Goal: Information Seeking & Learning: Learn about a topic

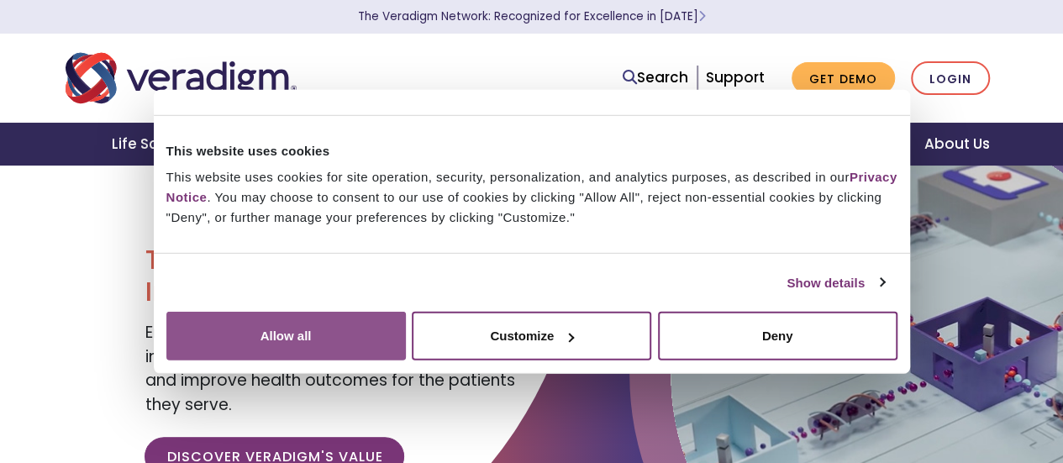
click at [406, 319] on button "Allow all" at bounding box center [286, 336] width 240 height 49
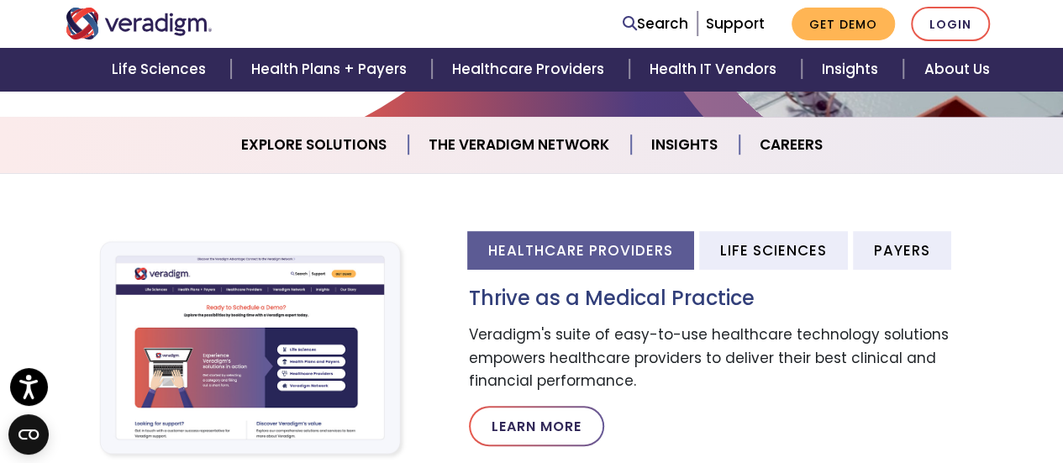
scroll to position [466, 0]
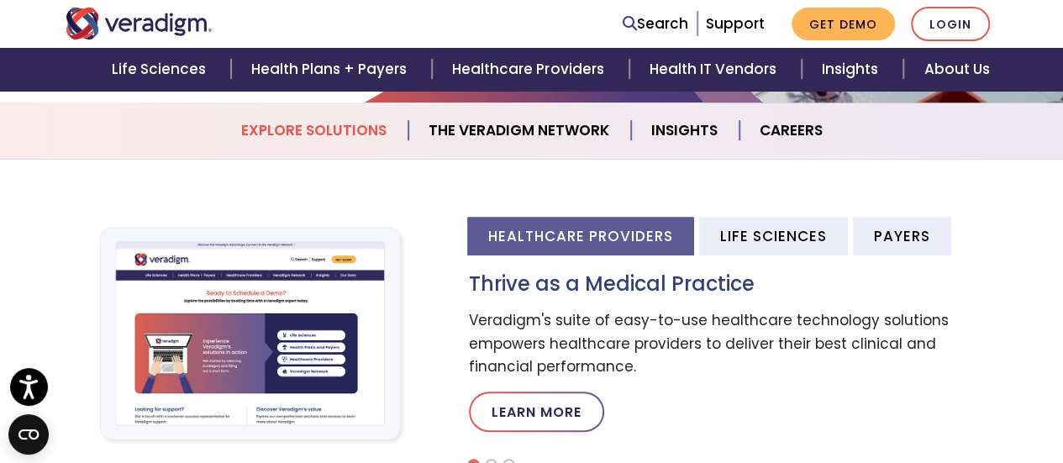
click at [318, 131] on link "Explore Solutions" at bounding box center [314, 130] width 187 height 43
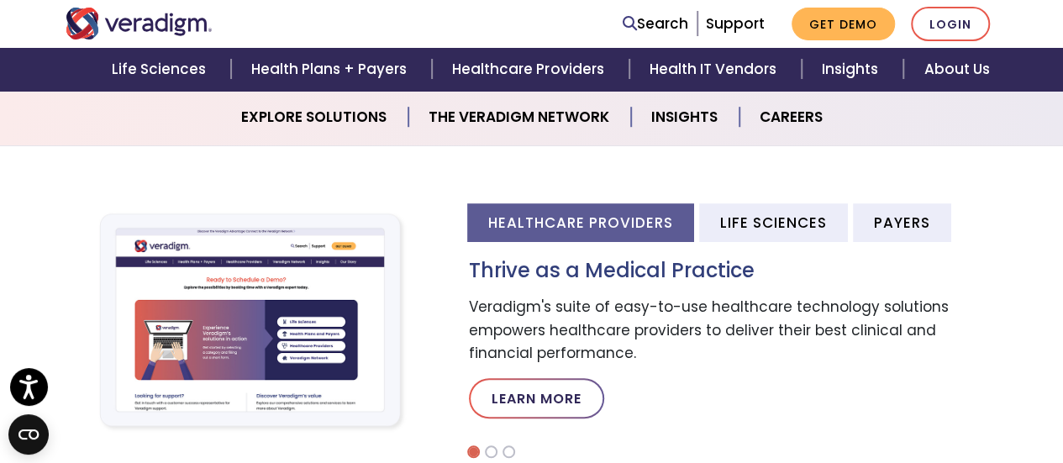
scroll to position [480, 0]
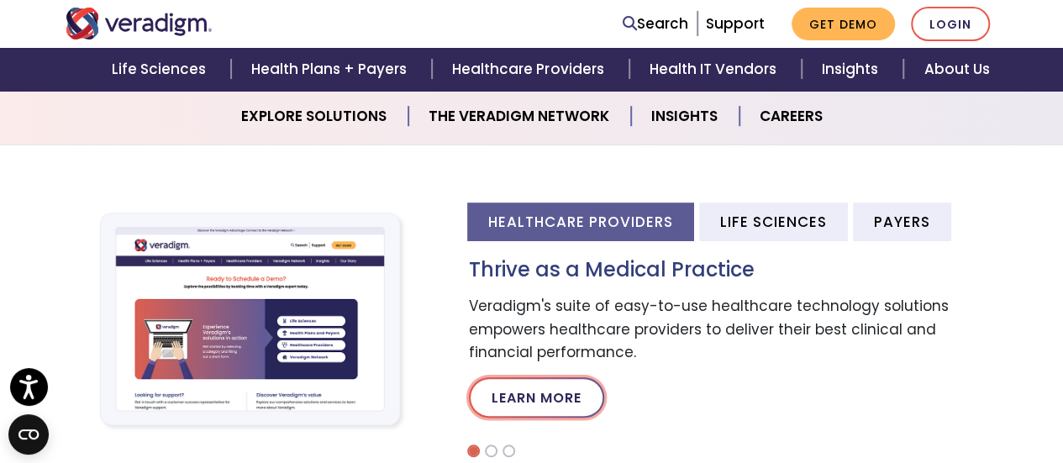
click at [533, 412] on link "Learn More" at bounding box center [536, 397] width 135 height 40
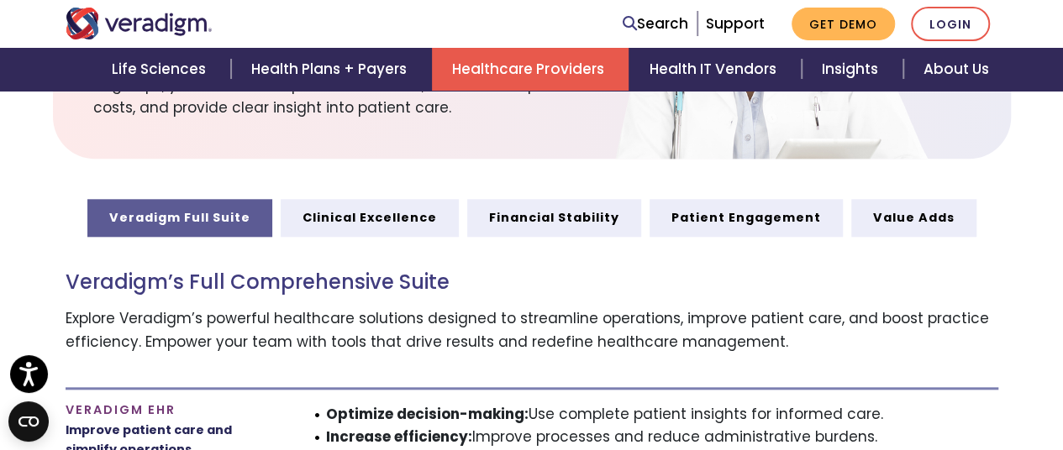
scroll to position [766, 0]
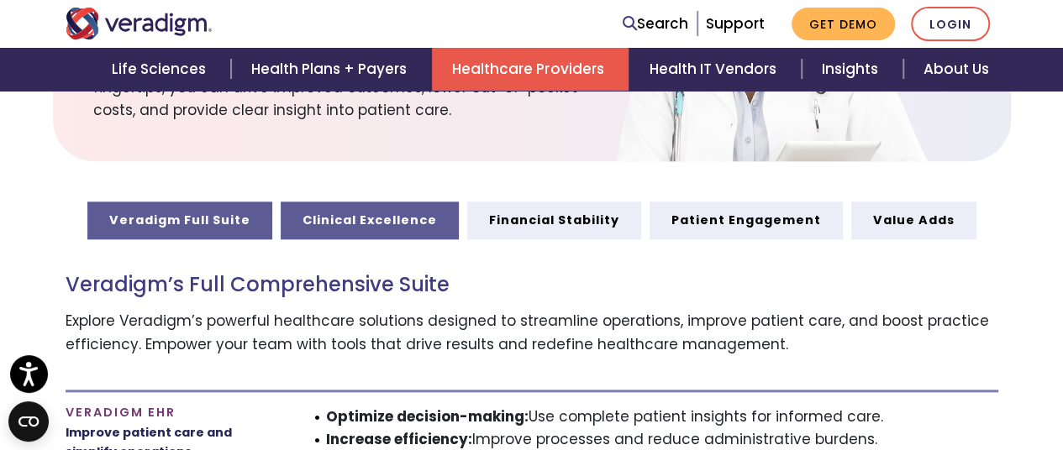
click at [427, 214] on link "Clinical Excellence" at bounding box center [370, 220] width 178 height 37
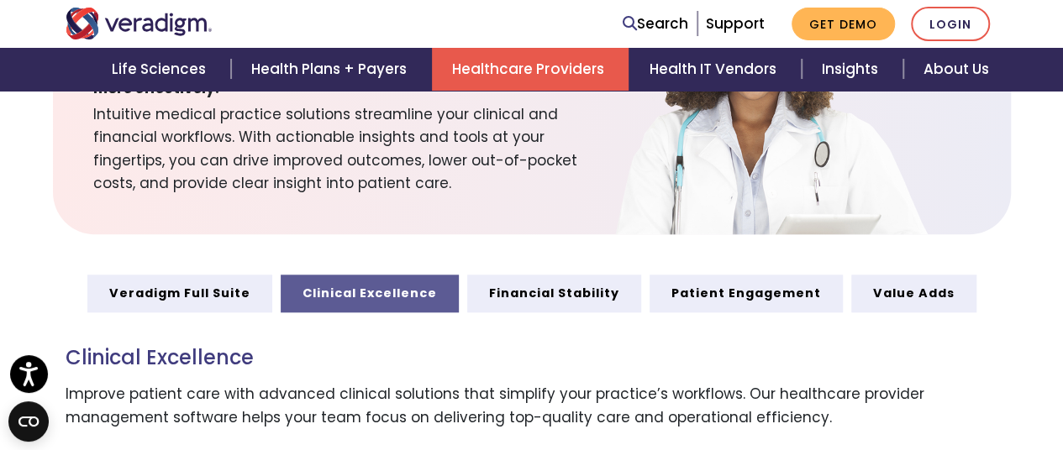
scroll to position [694, 0]
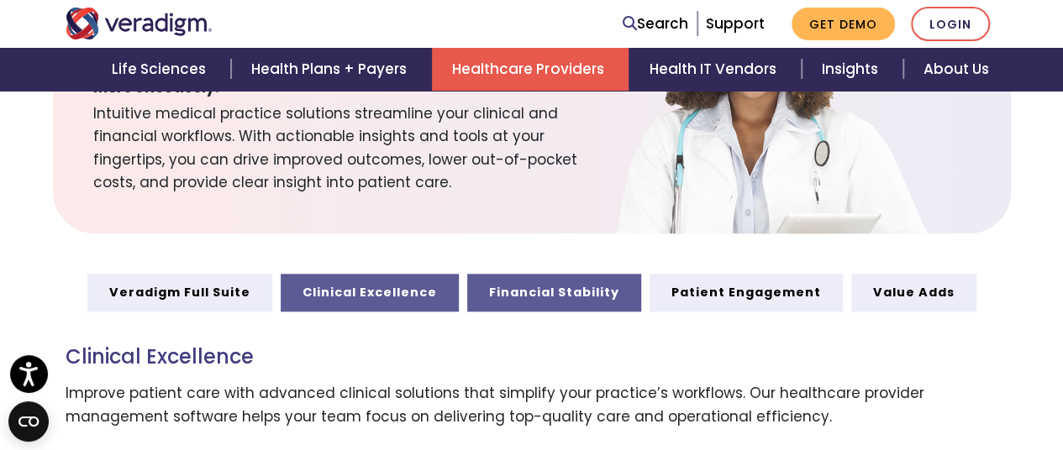
click at [578, 274] on link "Financial Stability" at bounding box center [554, 292] width 174 height 37
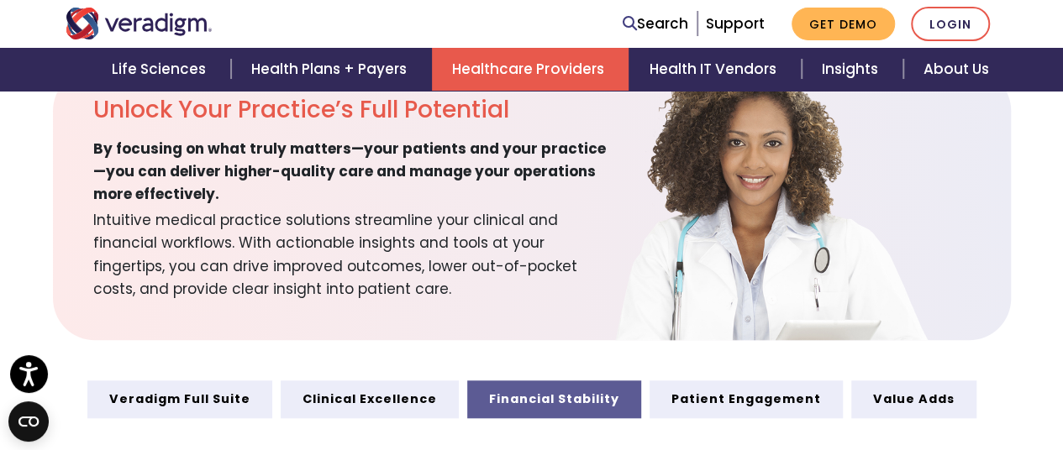
scroll to position [560, 0]
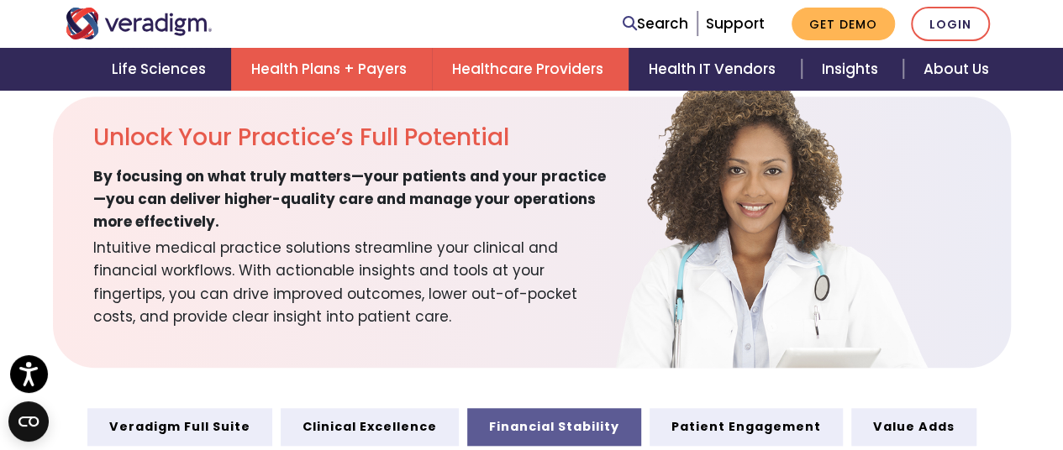
click at [321, 58] on link "Health Plans + Payers" at bounding box center [331, 69] width 201 height 43
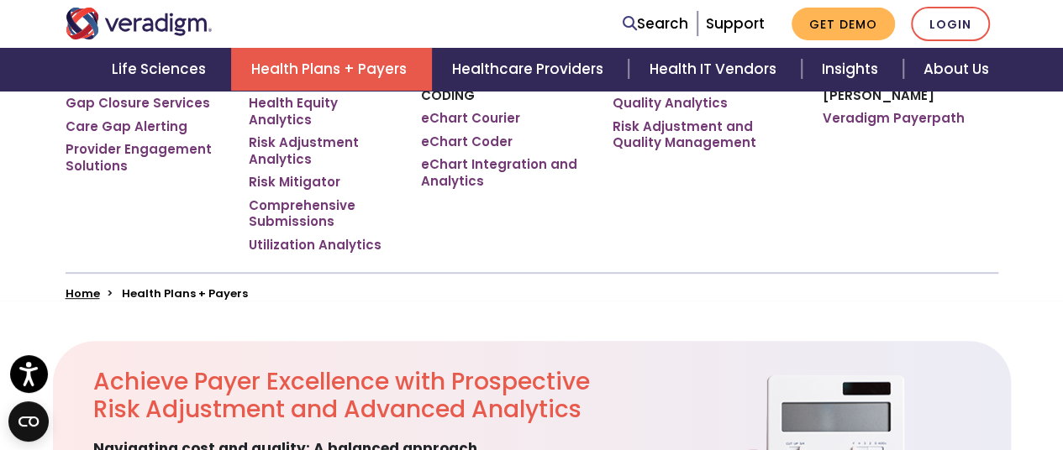
scroll to position [318, 0]
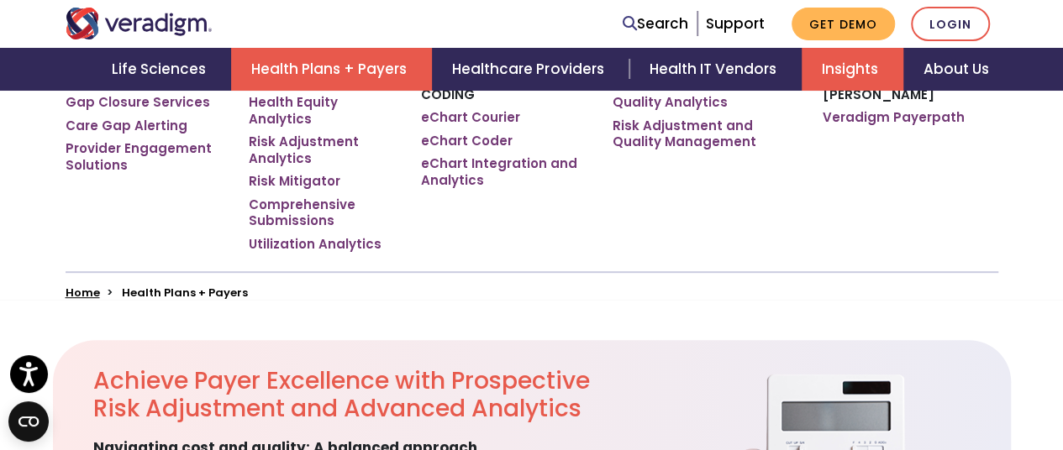
click at [876, 56] on link "Insights" at bounding box center [853, 69] width 102 height 43
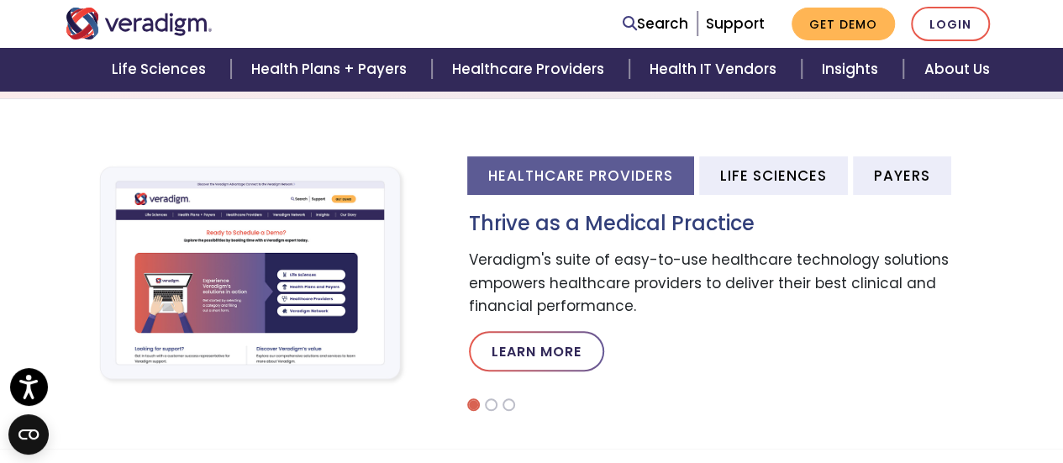
scroll to position [560, 0]
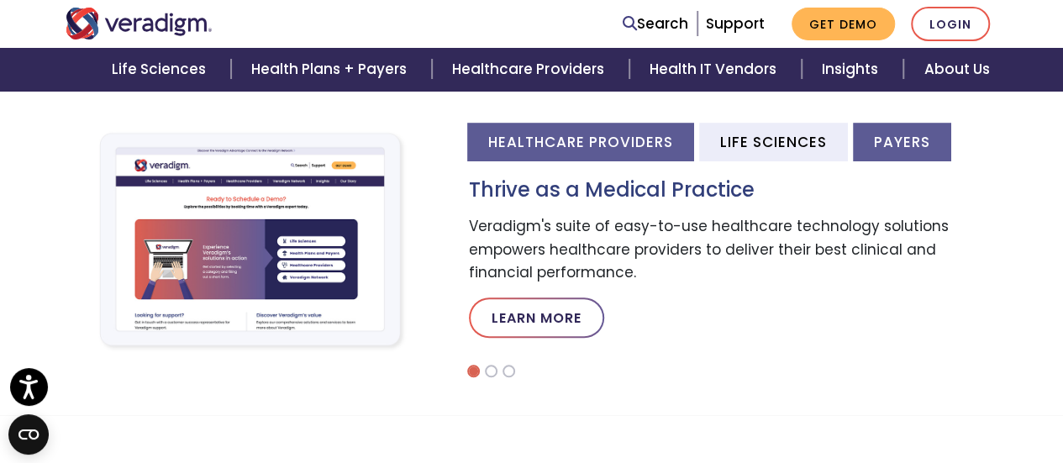
click at [913, 144] on li "Payers" at bounding box center [902, 142] width 98 height 38
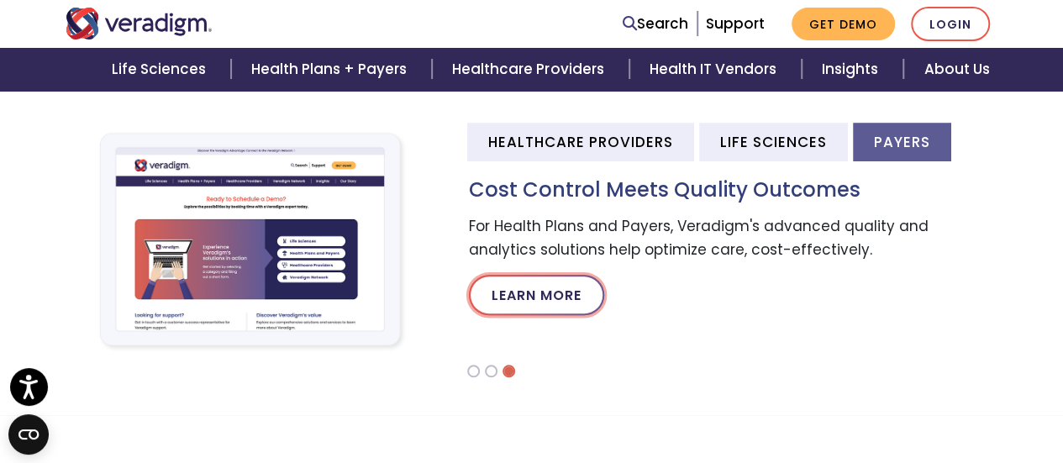
click at [570, 291] on link "Learn More" at bounding box center [536, 295] width 135 height 40
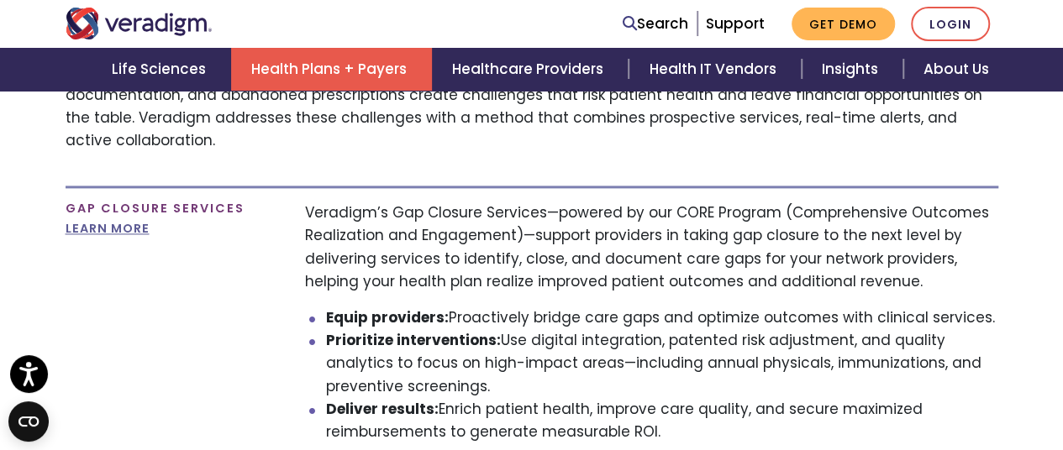
scroll to position [1077, 0]
click at [766, 330] on li "Prioritize interventions: Use digital integration, patented risk adjustment, an…" at bounding box center [662, 364] width 672 height 69
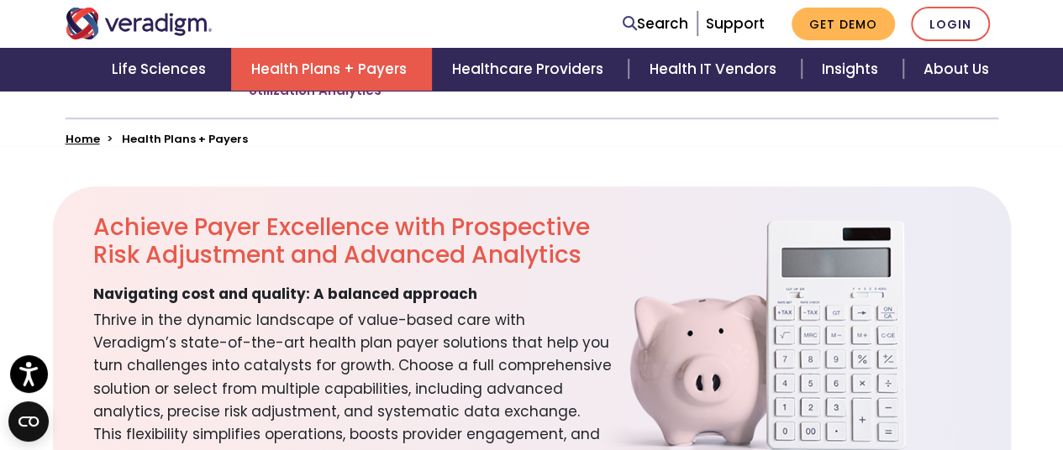
scroll to position [387, 0]
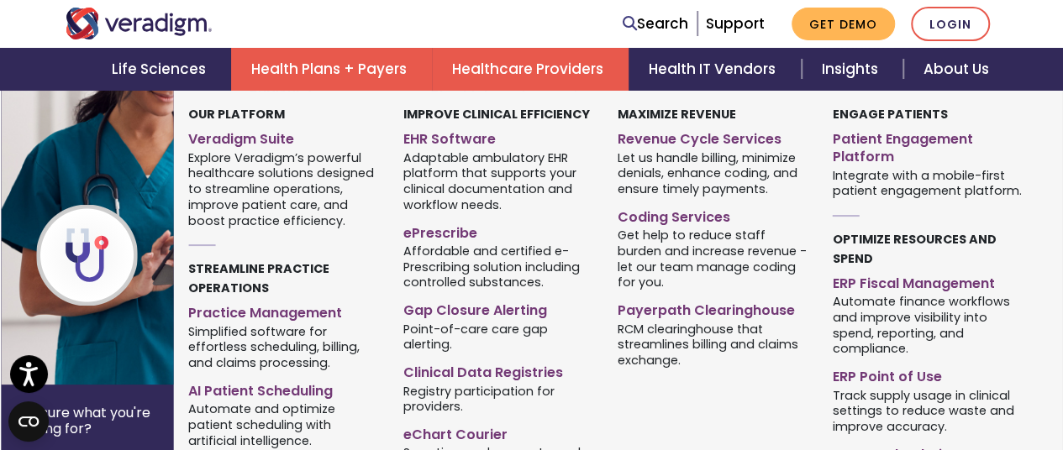
click at [545, 81] on link "Healthcare Providers" at bounding box center [530, 69] width 197 height 43
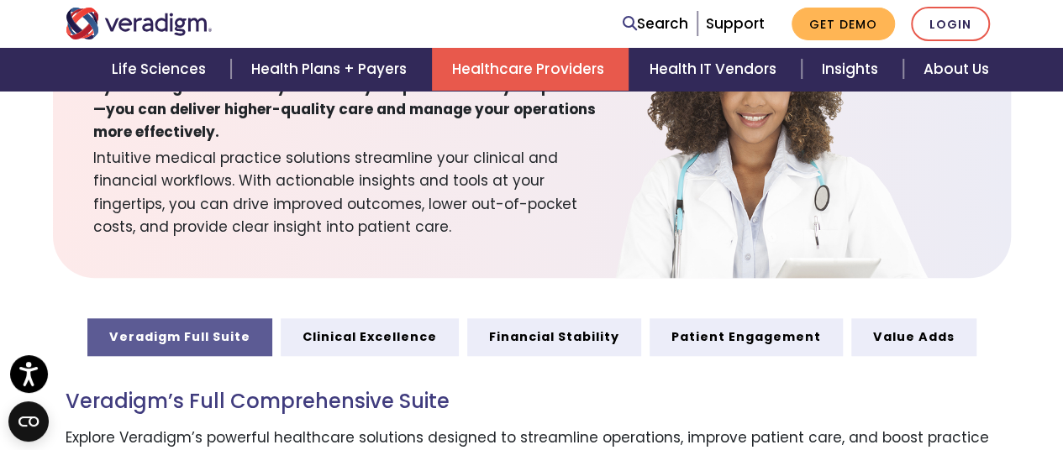
scroll to position [680, 0]
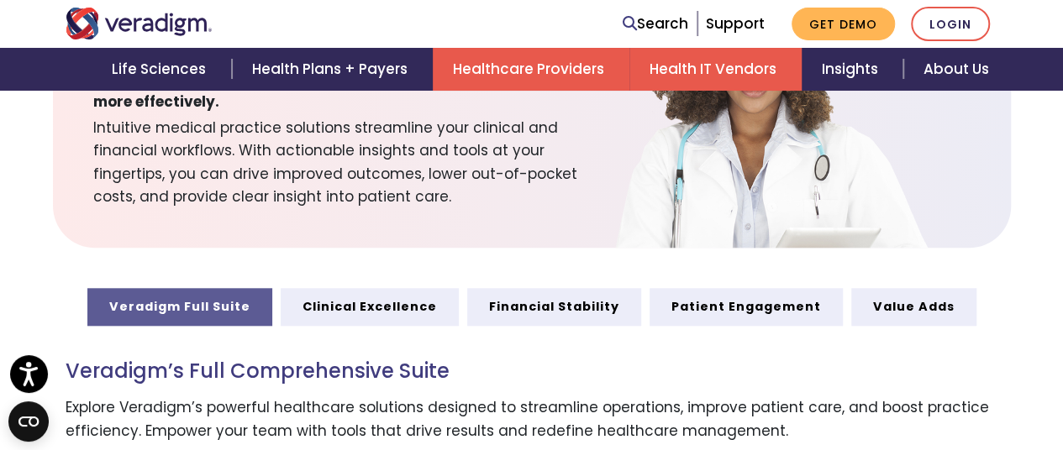
click at [706, 58] on link "Health IT Vendors" at bounding box center [715, 69] width 172 height 43
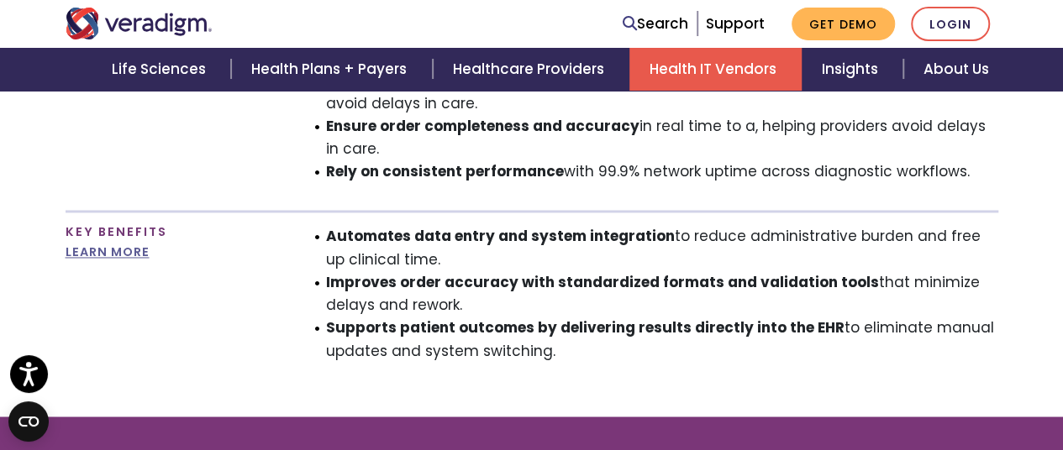
scroll to position [1240, 0]
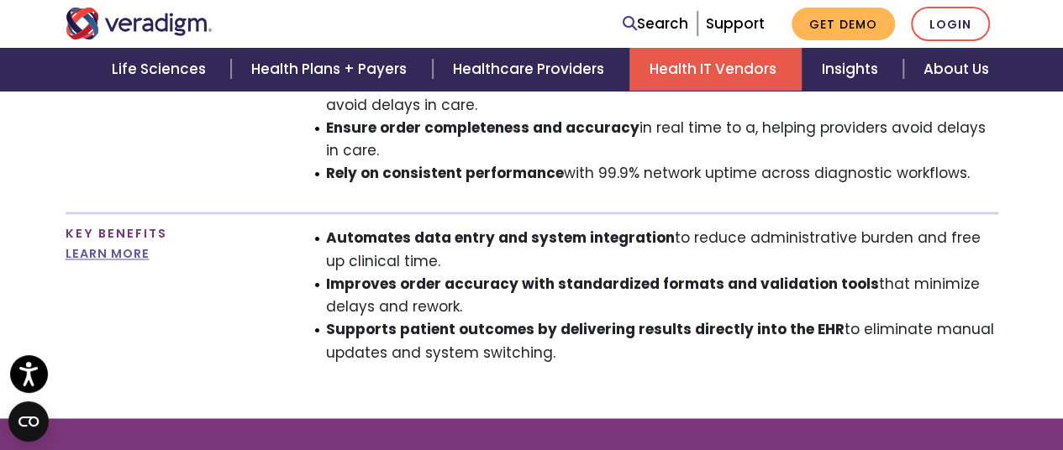
click at [587, 290] on li "Improves order accuracy with standardized formats and validation tools that min…" at bounding box center [662, 295] width 672 height 45
